Goal: Check status

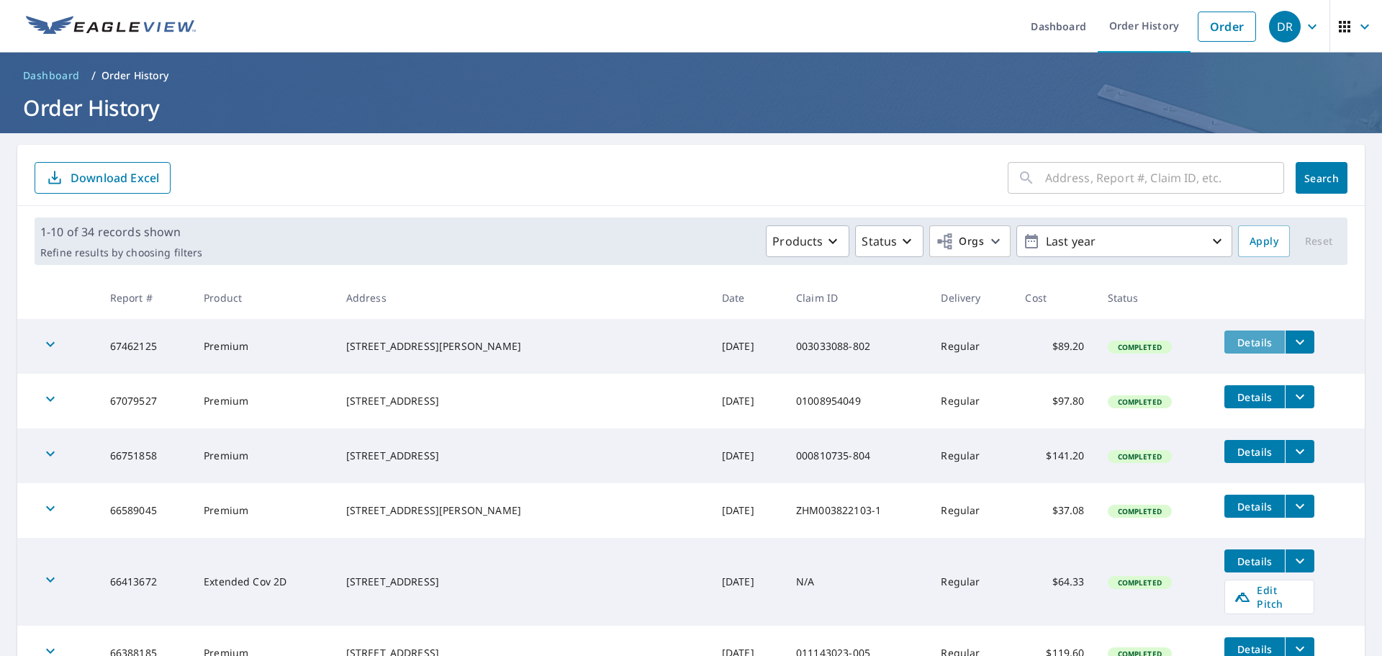
click at [1235, 338] on span "Details" at bounding box center [1254, 342] width 43 height 14
click at [1292, 348] on icon "filesDropdownBtn-67462125" at bounding box center [1300, 341] width 17 height 17
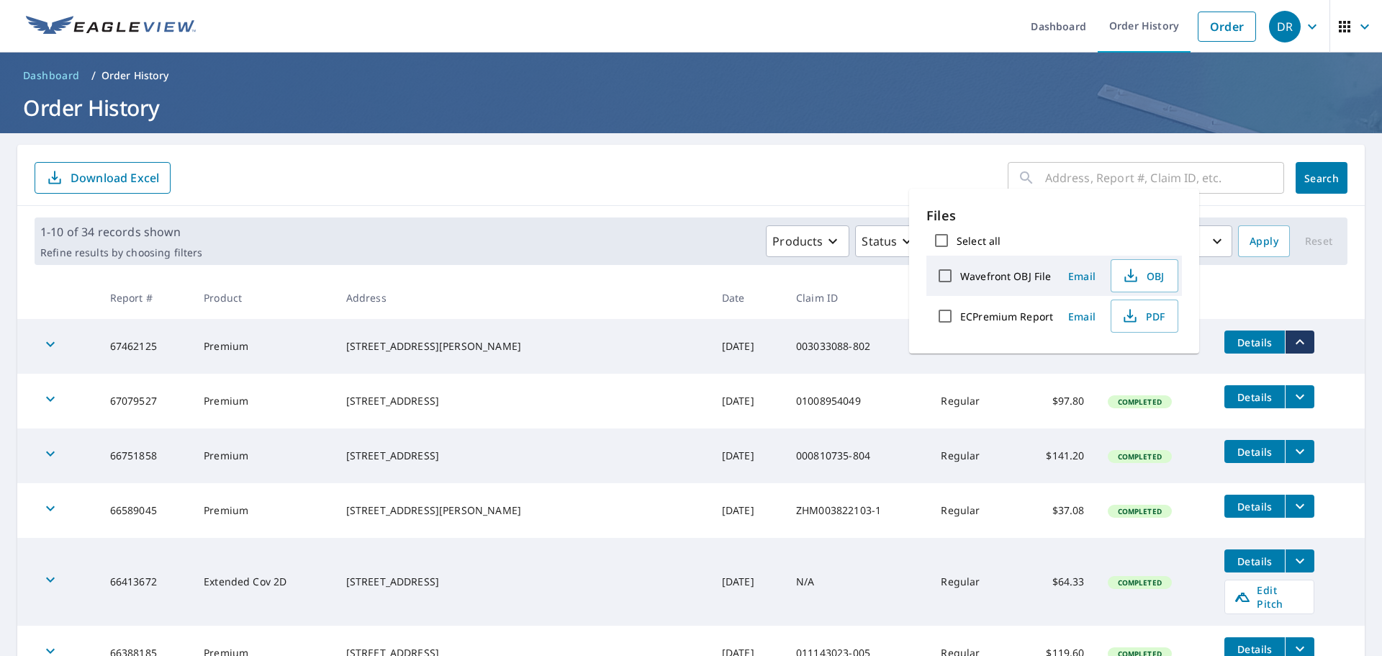
click at [1292, 348] on icon "filesDropdownBtn-67462125" at bounding box center [1300, 341] width 17 height 17
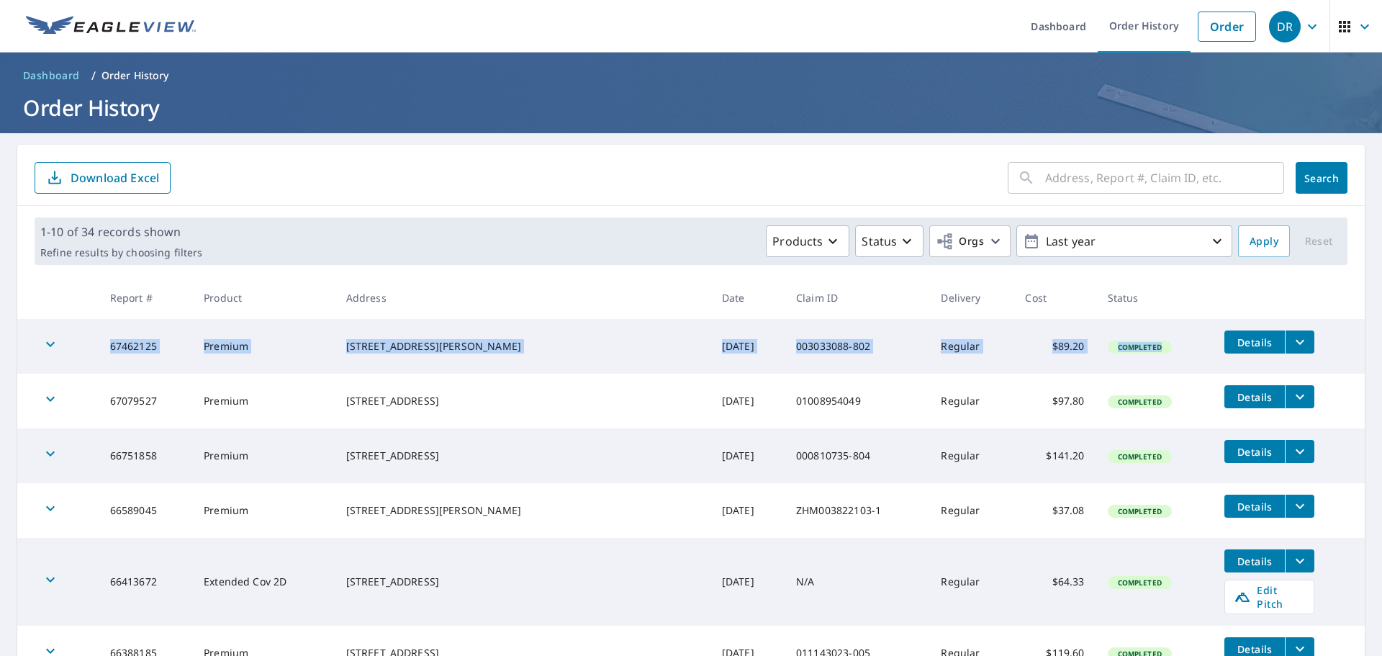
drag, startPoint x: 118, startPoint y: 348, endPoint x: 1133, endPoint y: 360, distance: 1015.1
click at [1133, 360] on tr "67462125 Premium [STREET_ADDRESS][PERSON_NAME][PERSON_NAME] [DATE] 003033088-80…" at bounding box center [691, 346] width 1348 height 55
